Goal: Information Seeking & Learning: Learn about a topic

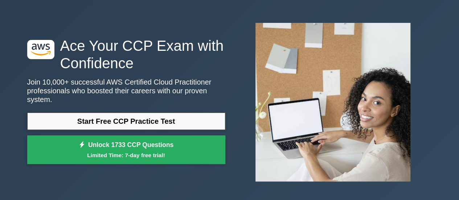
scroll to position [23, 0]
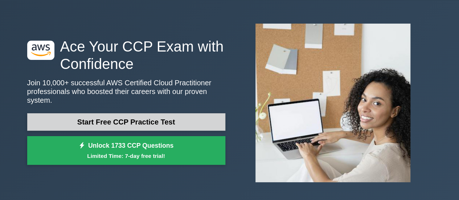
click at [129, 115] on link "Start Free CCP Practice Test" at bounding box center [126, 121] width 198 height 17
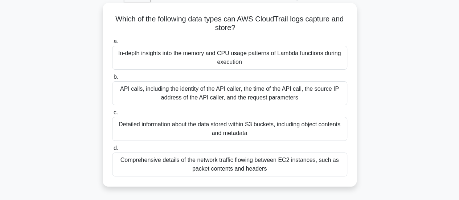
scroll to position [31, 0]
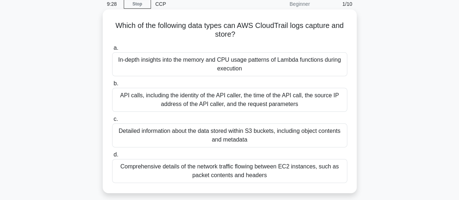
click at [205, 178] on div "Comprehensive details of the network traffic flowing between EC2 instances, suc…" at bounding box center [229, 171] width 235 height 24
click at [112, 157] on input "d. Comprehensive details of the network traffic flowing between EC2 instances, …" at bounding box center [112, 154] width 0 height 5
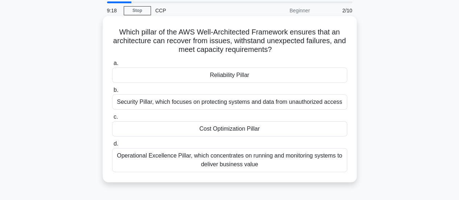
scroll to position [25, 0]
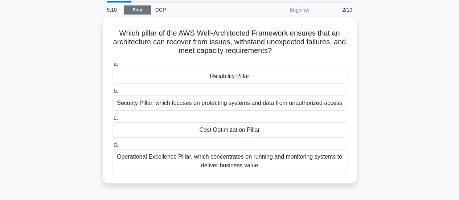
click at [132, 13] on link "Stop" at bounding box center [137, 9] width 27 height 9
